Goal: Information Seeking & Learning: Learn about a topic

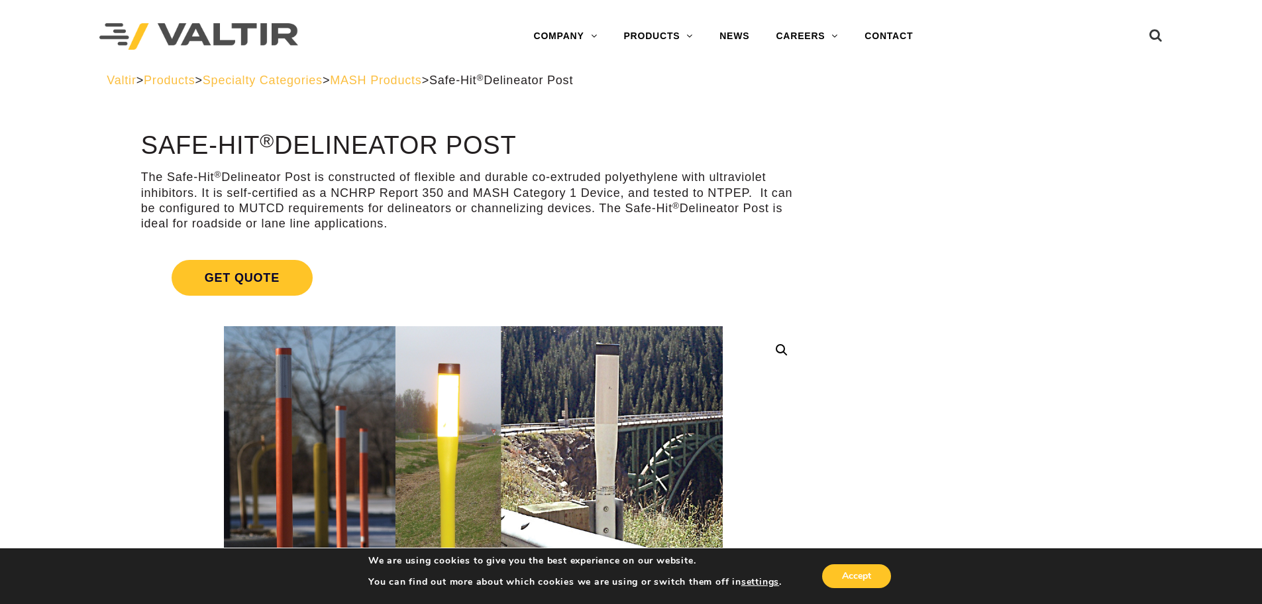
drag, startPoint x: 1176, startPoint y: 0, endPoint x: 980, endPoint y: 103, distance: 221.4
click at [980, 103] on div "Valtir > Products > Specialty Categories > MASH Products > Safe-Hit ® Delineato…" at bounding box center [631, 90] width 1069 height 35
drag, startPoint x: 1077, startPoint y: 0, endPoint x: 994, endPoint y: 304, distance: 315.2
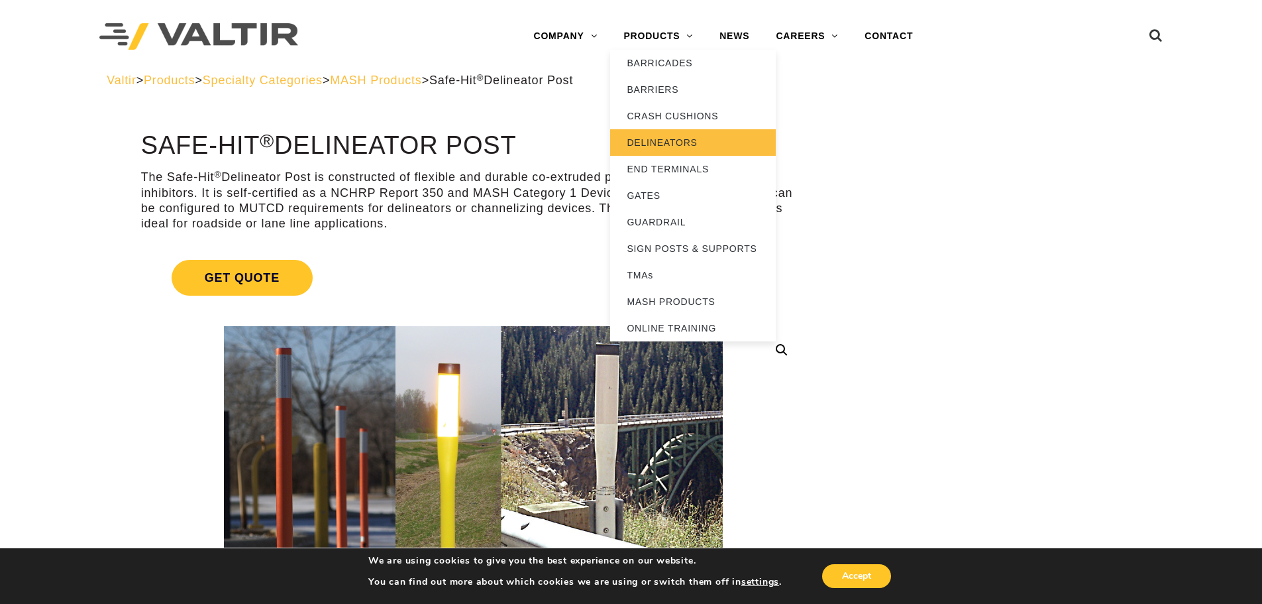
click at [668, 136] on link "DELINEATORS" at bounding box center [693, 142] width 166 height 27
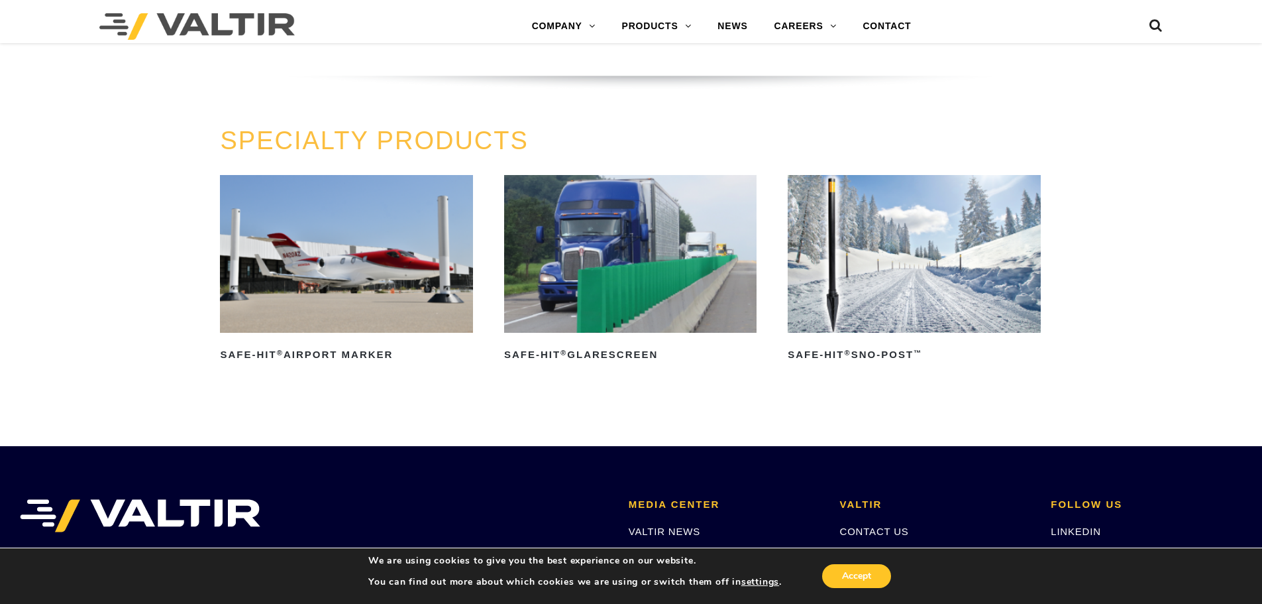
scroll to position [1051, 0]
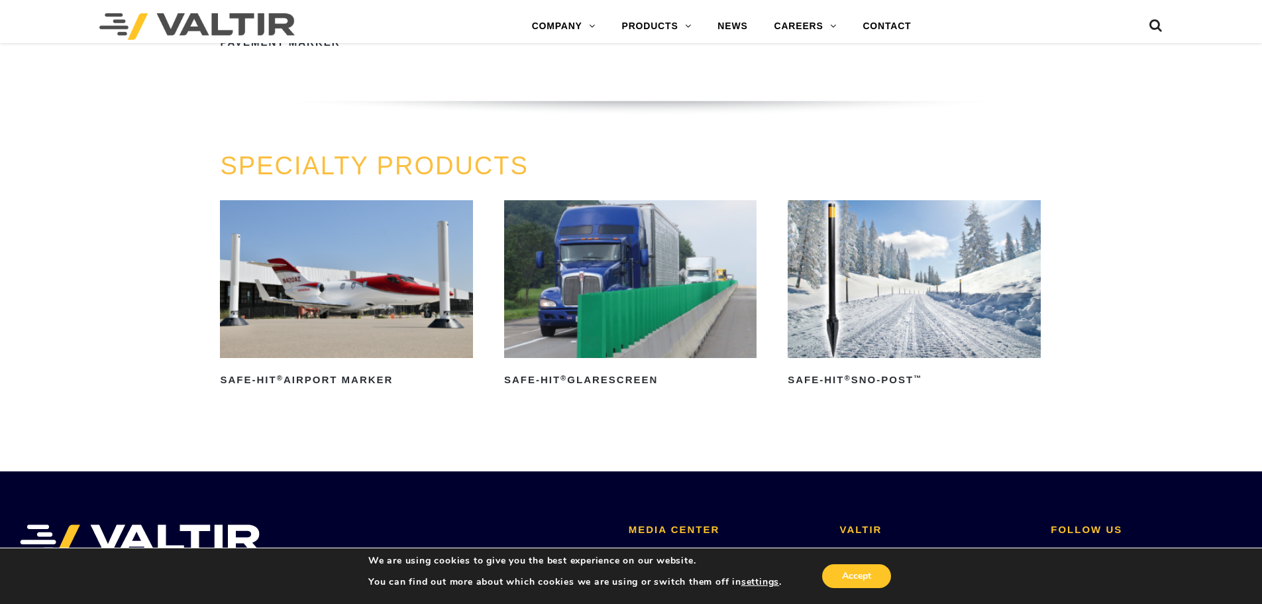
click at [642, 301] on img at bounding box center [630, 279] width 252 height 158
